Goal: Information Seeking & Learning: Find specific fact

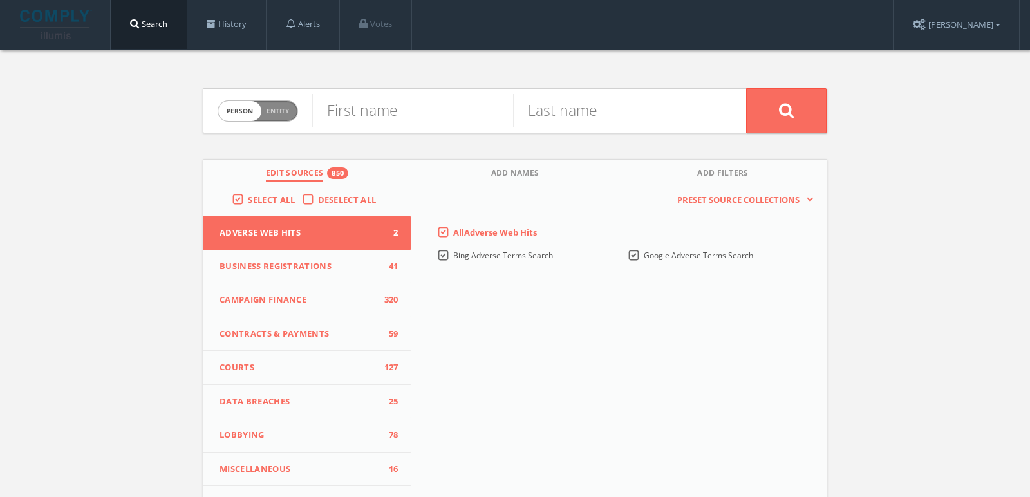
click at [277, 107] on span "Entity" at bounding box center [278, 111] width 23 height 10
checkbox input "true"
click at [379, 107] on input "text" at bounding box center [529, 110] width 434 height 33
paste input "Queens of the Continent"
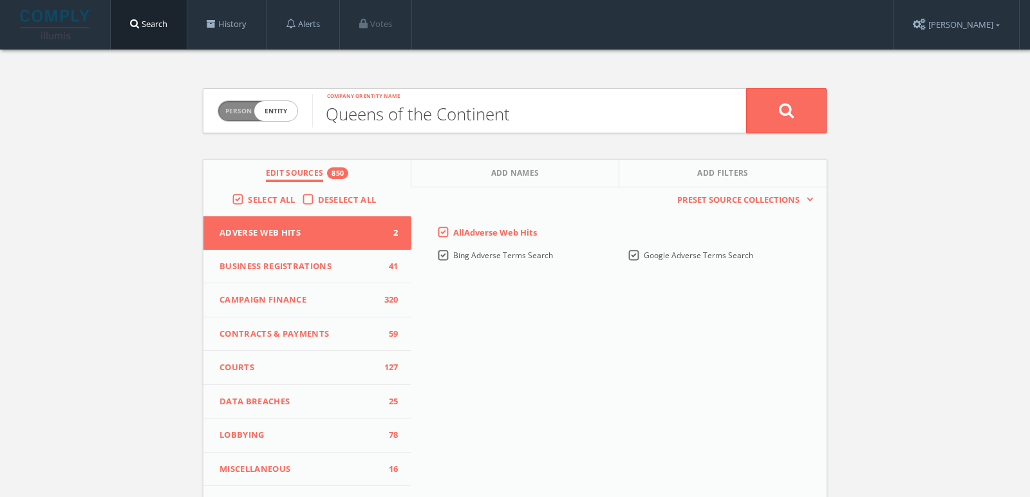
type input "Queens of the Continent"
click at [746, 88] on button at bounding box center [786, 110] width 80 height 45
click at [282, 117] on span "Person Entity" at bounding box center [257, 111] width 79 height 20
checkbox input "true"
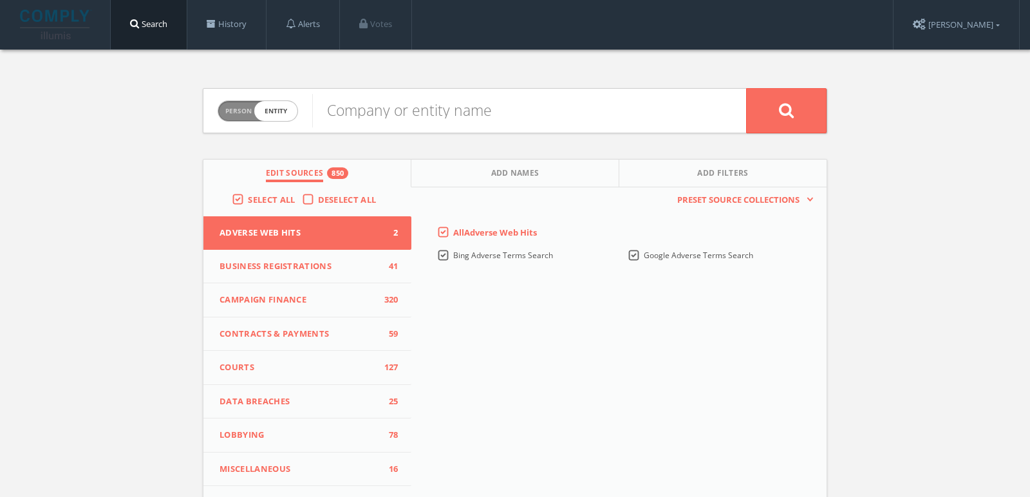
click at [386, 117] on input "text" at bounding box center [529, 110] width 434 height 33
type input "Women’s International Pickleball Association"
click at [746, 88] on button at bounding box center [786, 110] width 80 height 45
